Goal: Task Accomplishment & Management: Manage account settings

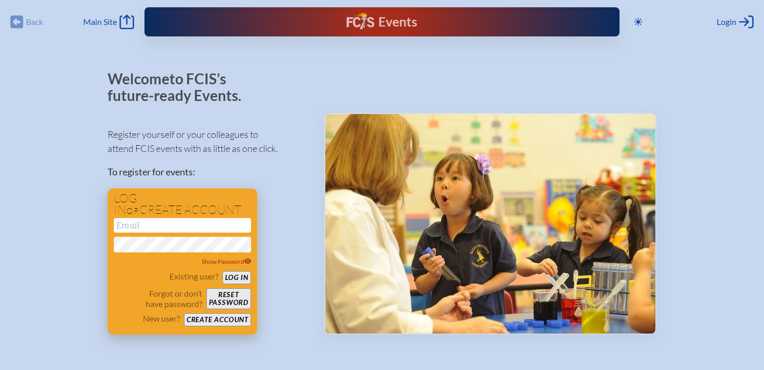
click at [190, 228] on input "email" at bounding box center [182, 225] width 137 height 15
type input "[EMAIL_ADDRESS][DOMAIN_NAME]"
click at [239, 279] on button "Log in" at bounding box center [237, 277] width 29 height 13
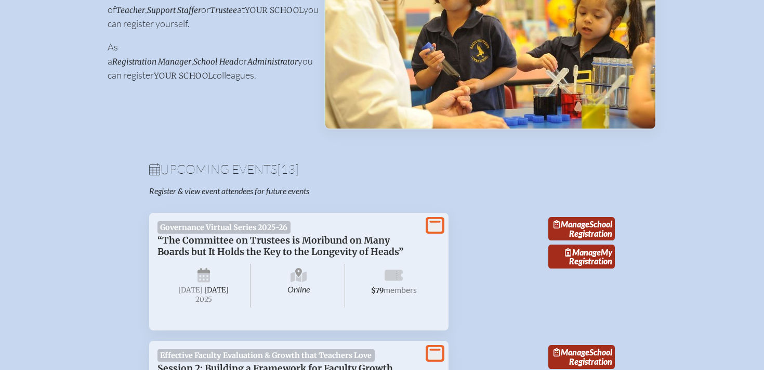
scroll to position [229, 0]
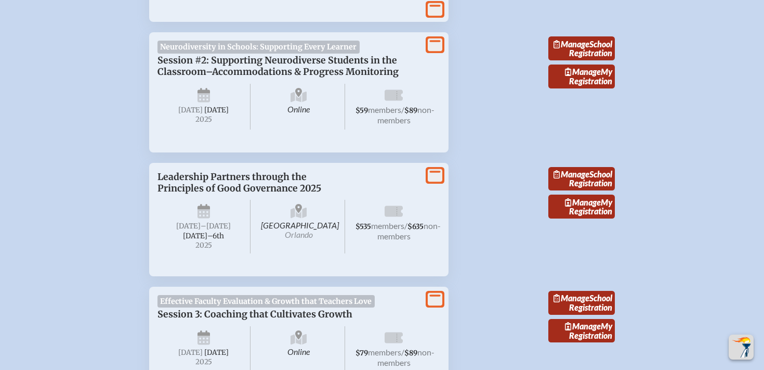
scroll to position [633, 0]
